Goal: Information Seeking & Learning: Learn about a topic

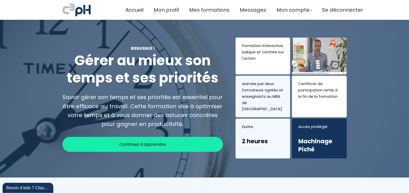
click at [193, 143] on div "Continuez à apprendre" at bounding box center [142, 144] width 161 height 15
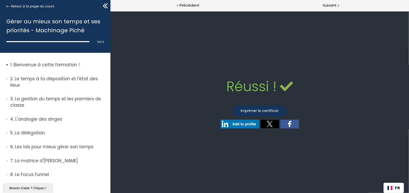
click at [42, 65] on p "Bienvenue à cette formation !" at bounding box center [58, 65] width 96 height 6
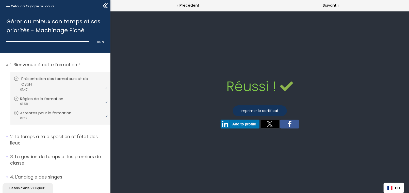
click at [16, 78] on icon at bounding box center [16, 78] width 5 height 5
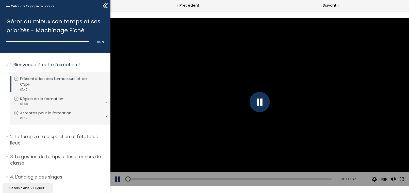
click at [258, 107] on div at bounding box center [259, 102] width 20 height 20
